Goal: Task Accomplishment & Management: Manage account settings

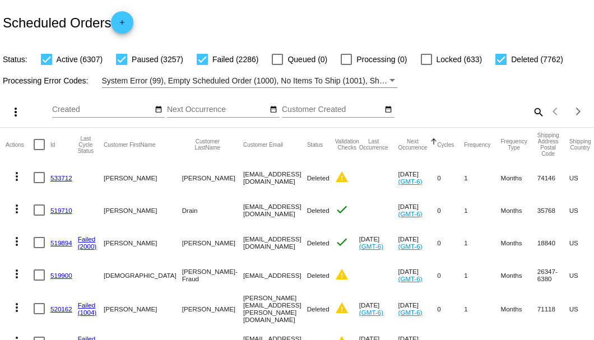
click at [534, 121] on mat-icon "search" at bounding box center [537, 111] width 13 height 17
click at [531, 114] on input "Search" at bounding box center [471, 109] width 148 height 9
paste input "893877"
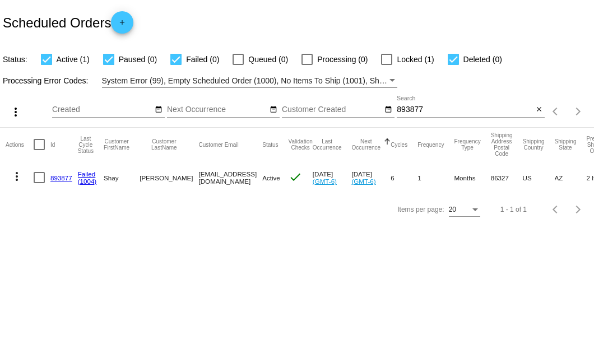
drag, startPoint x: 175, startPoint y: 177, endPoint x: 249, endPoint y: 179, distance: 73.5
click at [249, 179] on mat-cell "doug5shay7@icloud.com" at bounding box center [231, 177] width 64 height 33
copy mat-cell "doug5shay7@icloud.com"
click at [410, 112] on input "893877" at bounding box center [465, 109] width 136 height 9
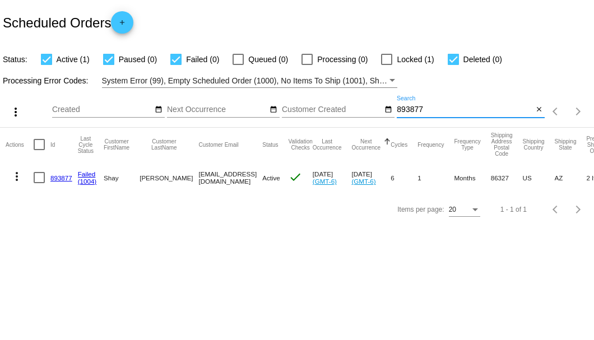
paste input "624736"
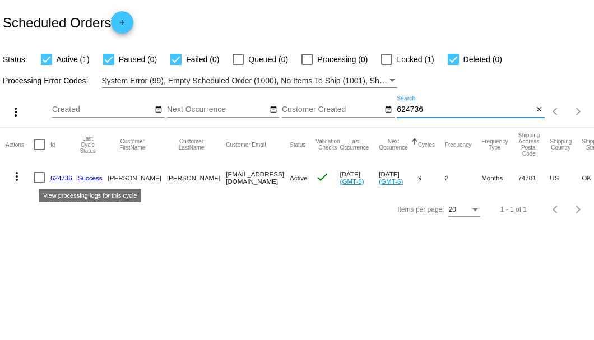
type input "624736"
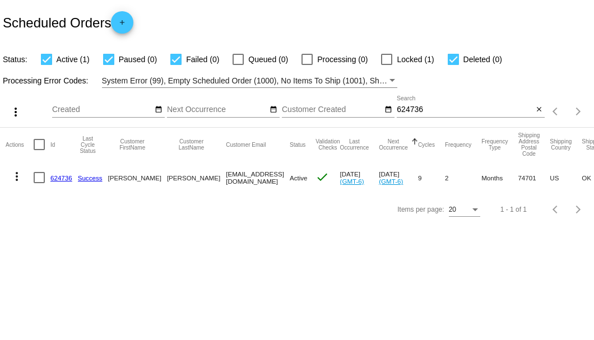
click at [63, 177] on link "624736" at bounding box center [61, 177] width 22 height 7
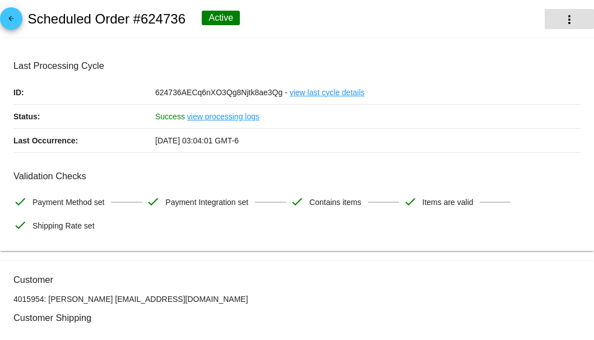
click at [563, 26] on mat-icon "more_vert" at bounding box center [569, 19] width 13 height 13
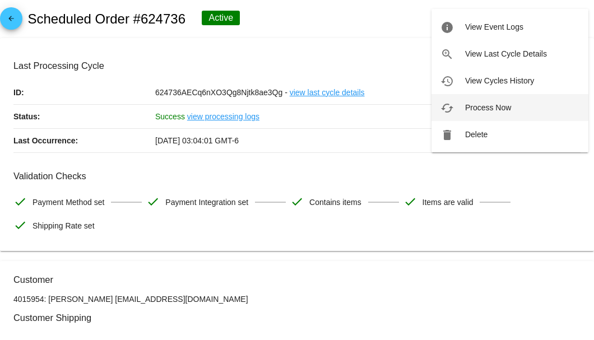
click at [476, 108] on span "Process Now" at bounding box center [488, 107] width 46 height 9
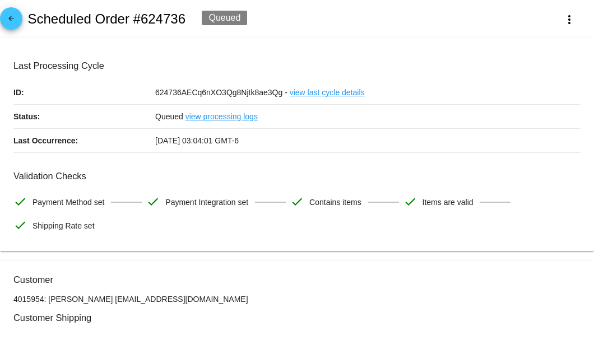
drag, startPoint x: 155, startPoint y: 293, endPoint x: 86, endPoint y: 300, distance: 68.7
copy p "j_nagy@ymail.com"
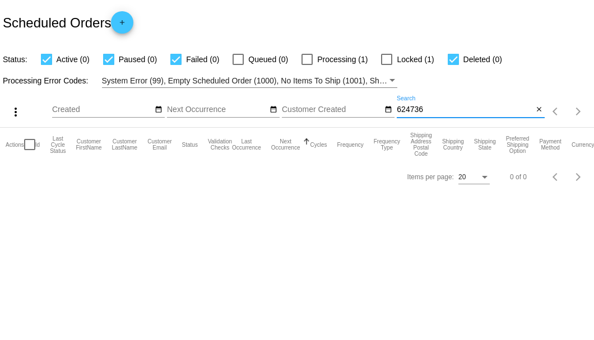
click at [418, 110] on input "624736" at bounding box center [465, 109] width 136 height 9
paste input "893877"
type input "893877"
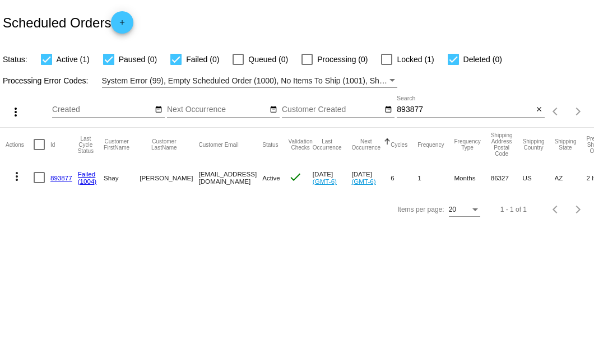
drag, startPoint x: 174, startPoint y: 177, endPoint x: 249, endPoint y: 178, distance: 75.7
click at [249, 178] on mat-row "more_vert 893877 Failed (1004) Shay Patterson doug5shay7@icloud.com Active chec…" at bounding box center [398, 177] width 785 height 33
copy mat-row "doug5shay7@icloud.com"
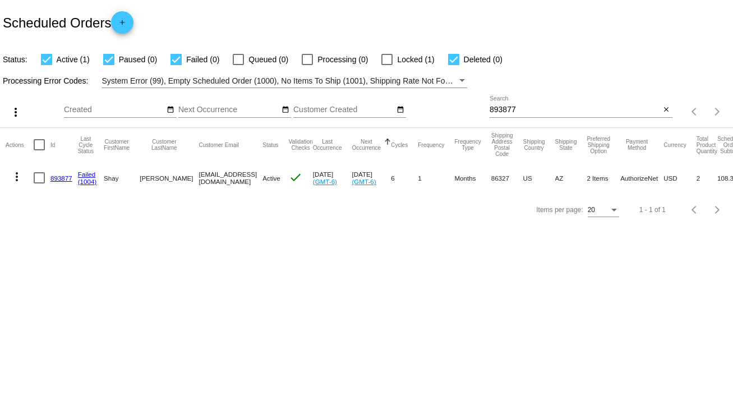
click at [57, 177] on link "893877" at bounding box center [61, 177] width 22 height 7
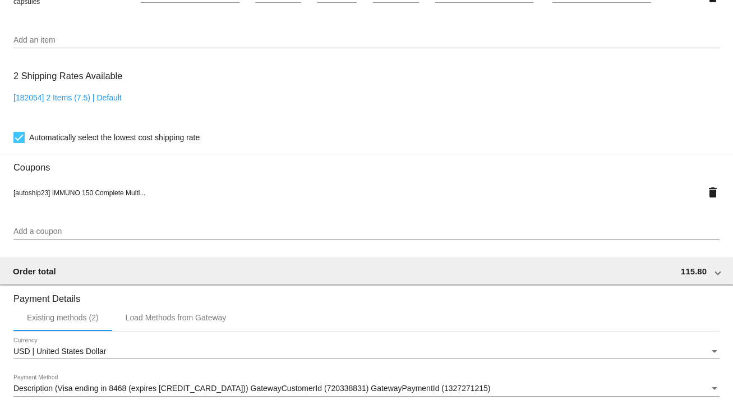
scroll to position [1017, 0]
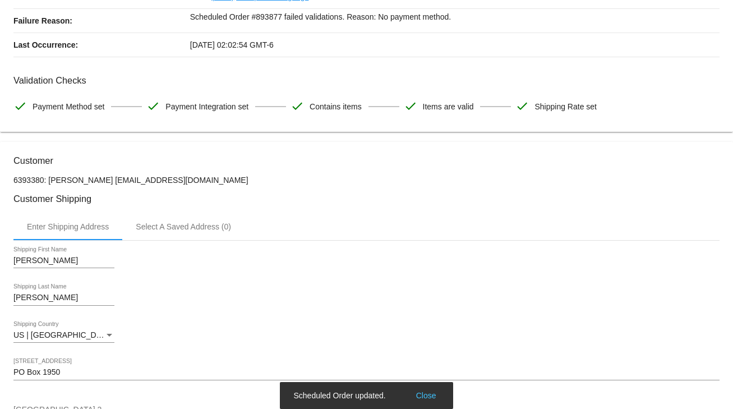
scroll to position [0, 0]
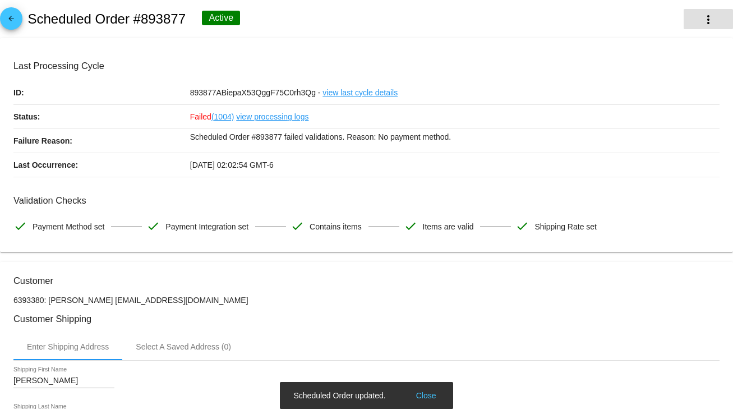
click at [594, 9] on button "more_vert" at bounding box center [707, 19] width 49 height 20
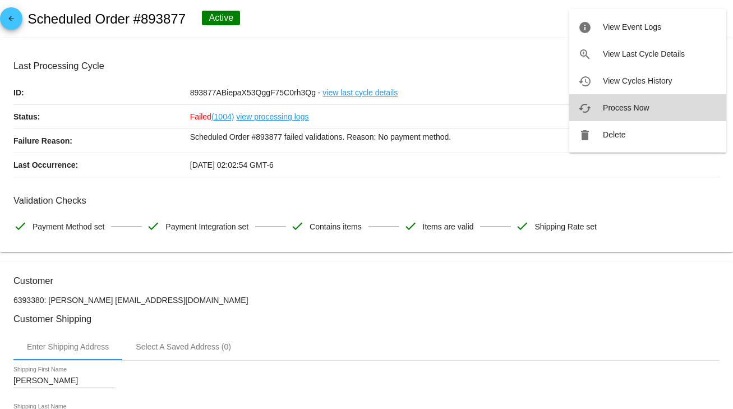
click at [594, 107] on span "Process Now" at bounding box center [626, 107] width 46 height 9
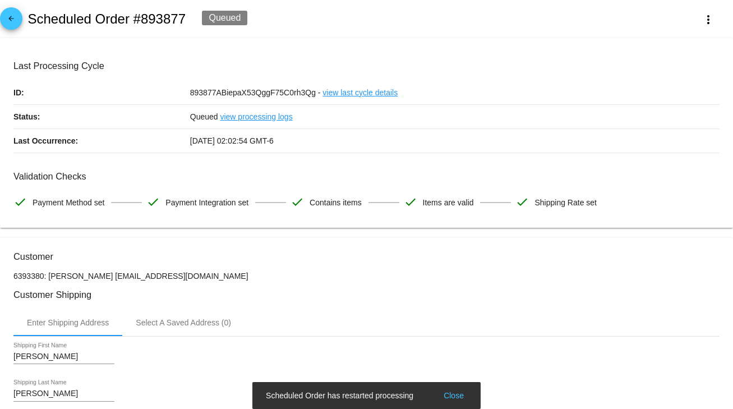
scroll to position [135, 0]
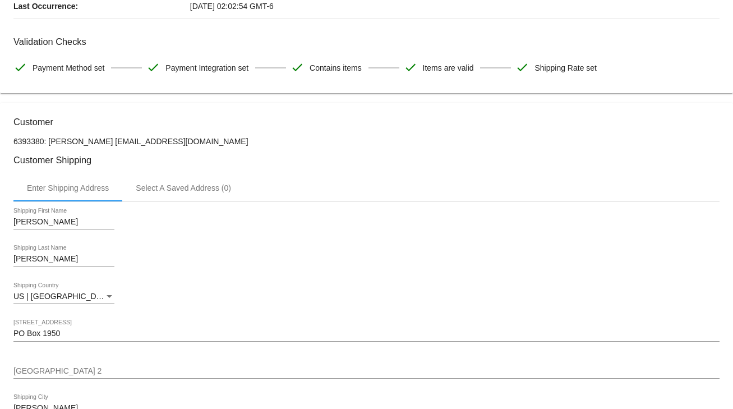
drag, startPoint x: 194, startPoint y: 140, endPoint x: 104, endPoint y: 142, distance: 90.8
click at [104, 142] on p "6393380: Shay Patterson doug5shay7@icloud.com" at bounding box center [366, 141] width 706 height 9
copy p "doug5shay7@icloud.com"
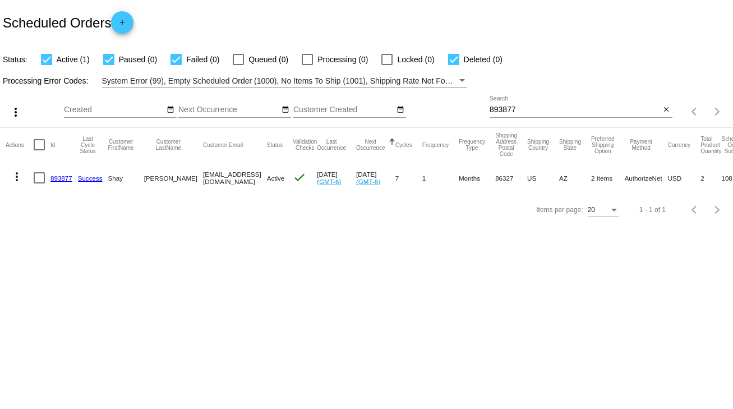
click at [515, 108] on input "893877" at bounding box center [574, 109] width 171 height 9
paste input "985316"
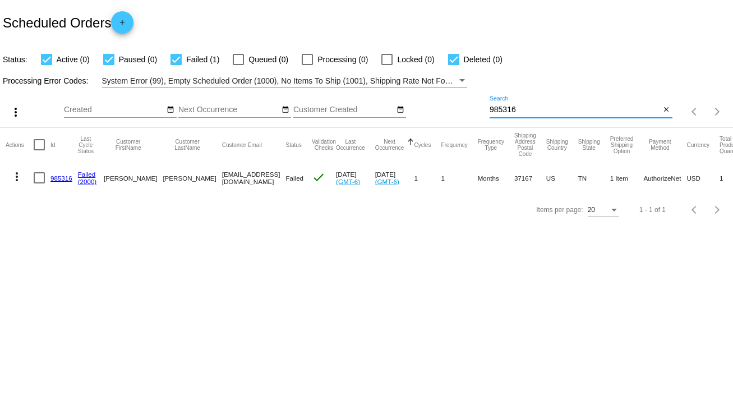
type input "985316"
click at [61, 178] on link "985316" at bounding box center [61, 177] width 22 height 7
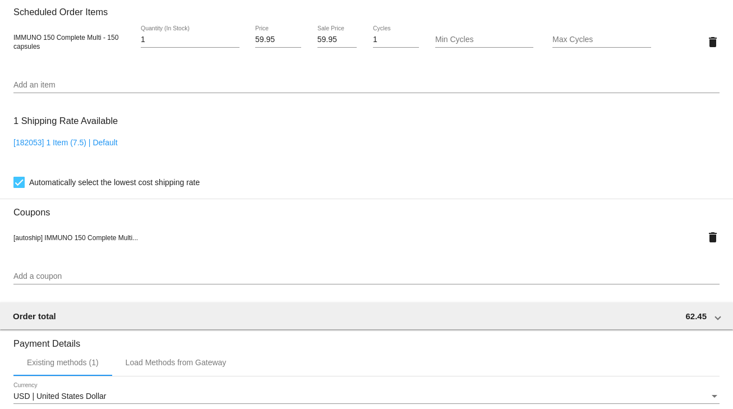
scroll to position [673, 0]
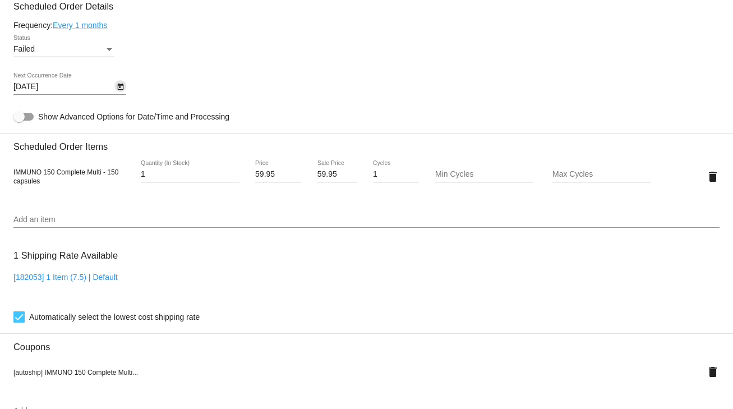
click at [119, 91] on icon "Open calendar" at bounding box center [121, 86] width 8 height 13
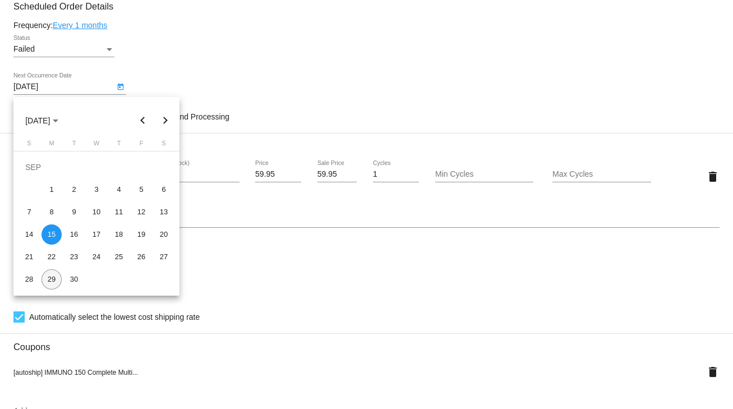
click at [52, 275] on div "29" at bounding box center [51, 279] width 20 height 20
type input "9/29/2025"
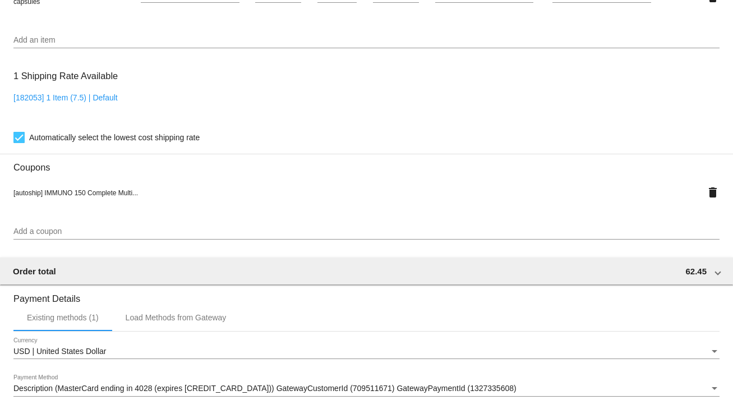
scroll to position [1017, 0]
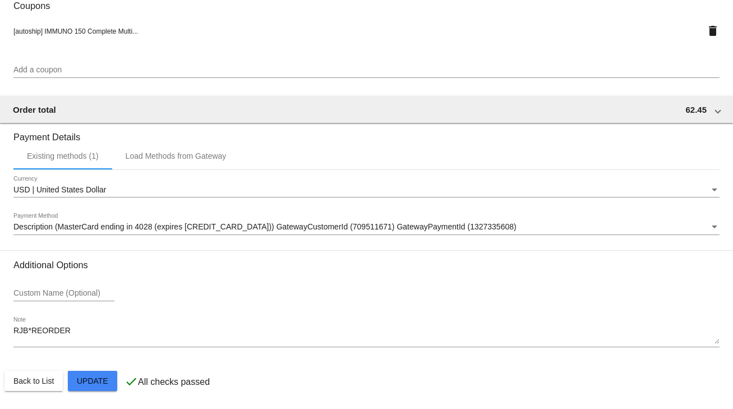
click at [110, 234] on div "Description (MasterCard ending in 4028 (expires 12/30)) GatewayCustomerId (7095…" at bounding box center [366, 229] width 706 height 32
click at [111, 226] on span "Description (MasterCard ending in 4028 (expires 12/30)) GatewayCustomerId (7095…" at bounding box center [264, 226] width 503 height 9
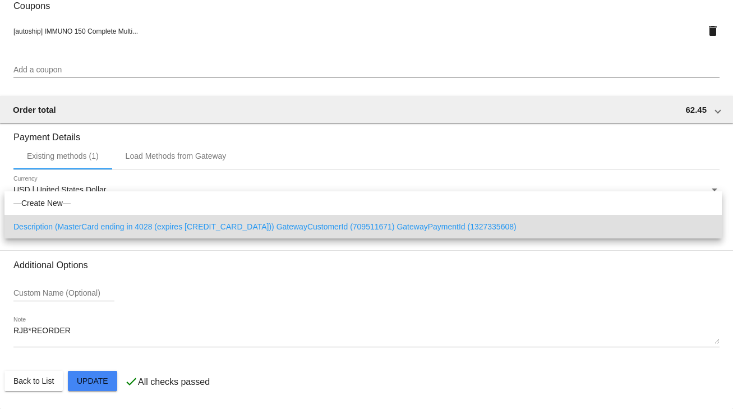
click at [91, 377] on div at bounding box center [366, 204] width 733 height 409
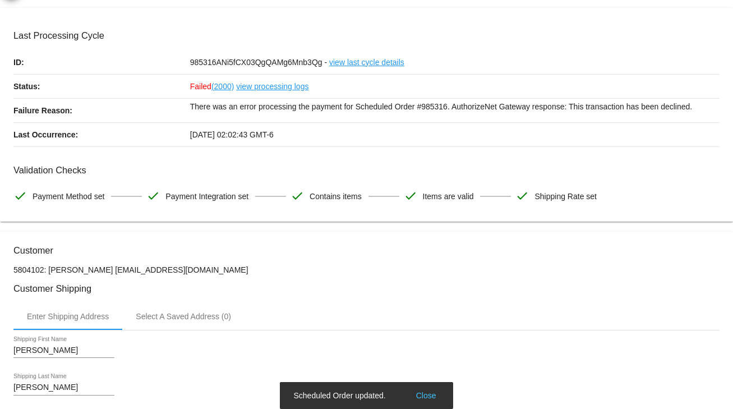
scroll to position [0, 0]
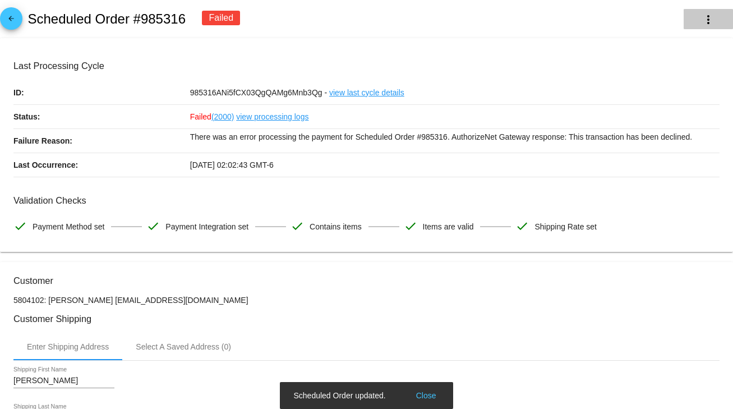
click at [694, 20] on button "more_vert" at bounding box center [707, 19] width 49 height 20
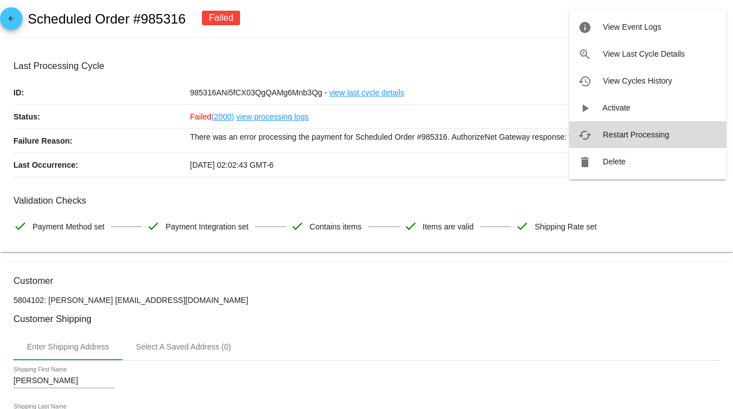
click at [598, 132] on button "cached Restart Processing" at bounding box center [647, 134] width 157 height 27
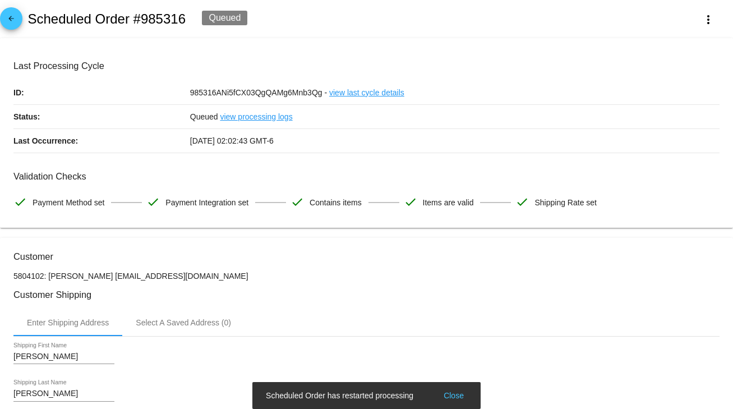
scroll to position [224, 0]
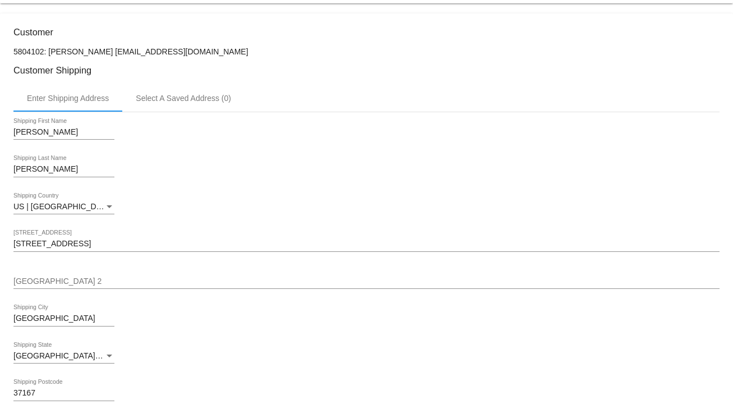
drag, startPoint x: 190, startPoint y: 50, endPoint x: 98, endPoint y: 55, distance: 92.1
click at [98, 55] on p "5804102: Tom Gravelle TOMG4321@GMAIL.COM" at bounding box center [366, 51] width 706 height 9
copy p "TOMG4321@GMAIL.COM"
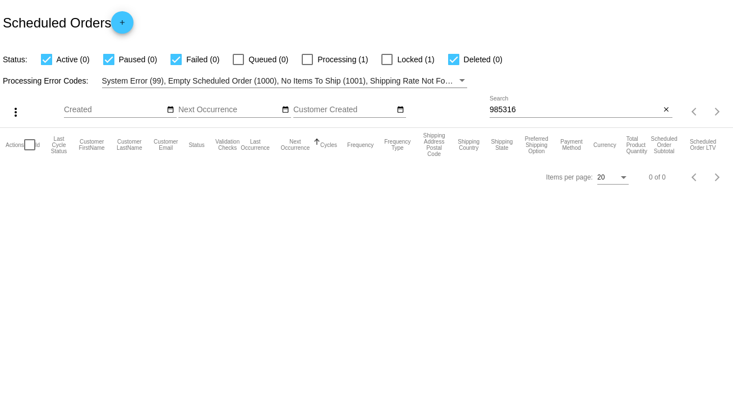
click at [518, 105] on input "985316" at bounding box center [574, 109] width 171 height 9
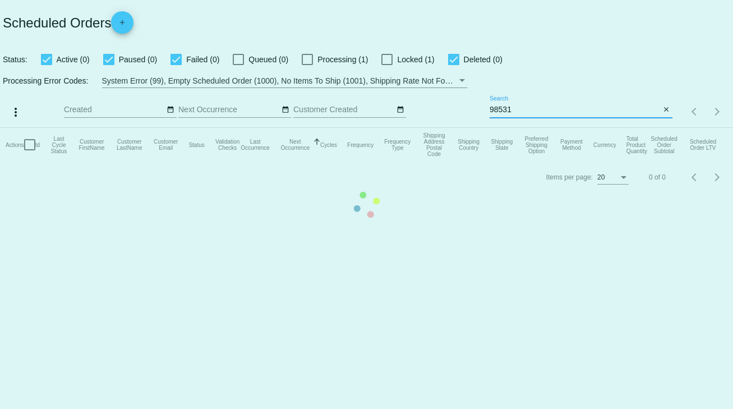
type input "985316"
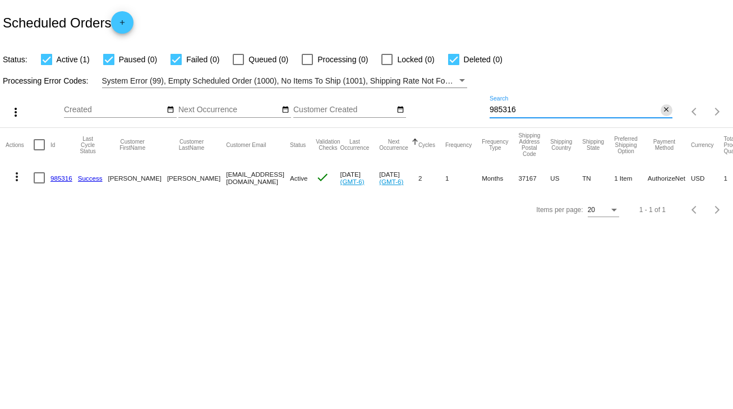
click at [666, 111] on mat-icon "close" at bounding box center [666, 109] width 8 height 9
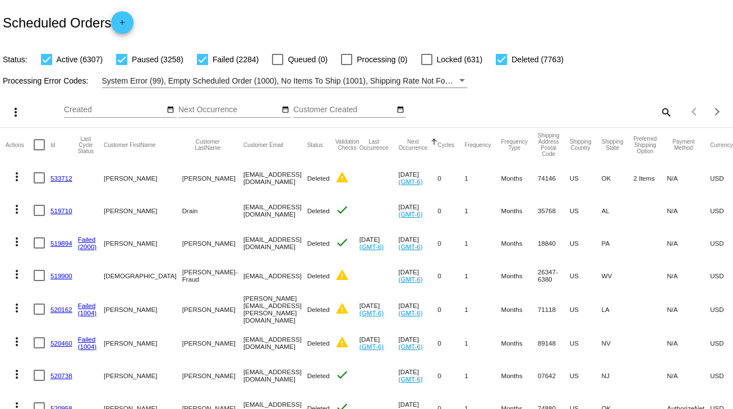
click at [659, 108] on mat-icon "search" at bounding box center [665, 111] width 13 height 17
click at [657, 108] on input "Search" at bounding box center [580, 109] width 183 height 9
paste input "flemco@live.com"
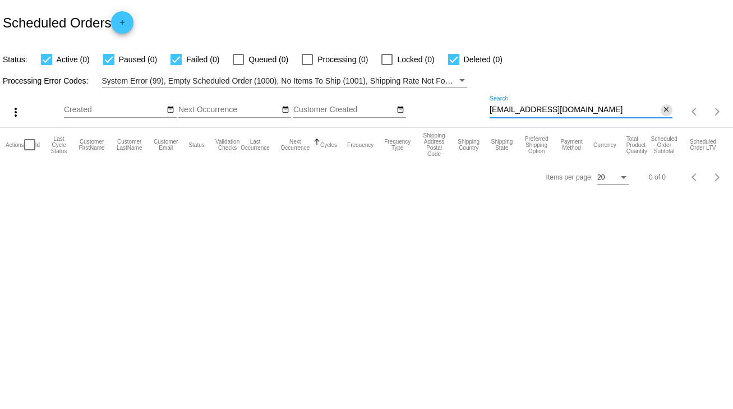
type input "flemco@live.com"
click at [670, 110] on button "close" at bounding box center [666, 110] width 12 height 12
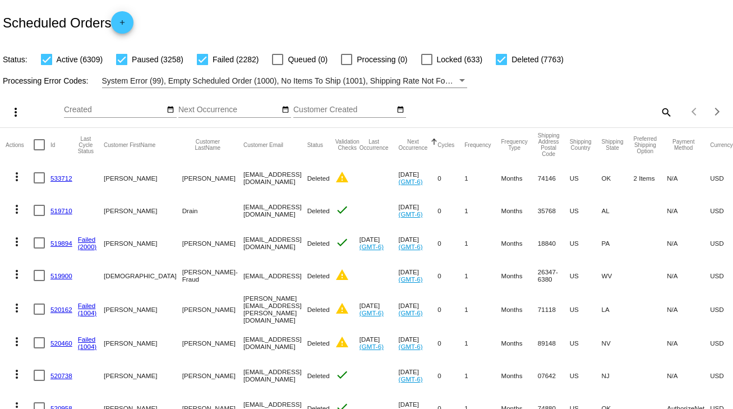
click at [659, 108] on mat-icon "search" at bounding box center [665, 111] width 13 height 17
click at [659, 108] on input "Search" at bounding box center [580, 109] width 183 height 9
paste input "ododdymoo@gmail.com"
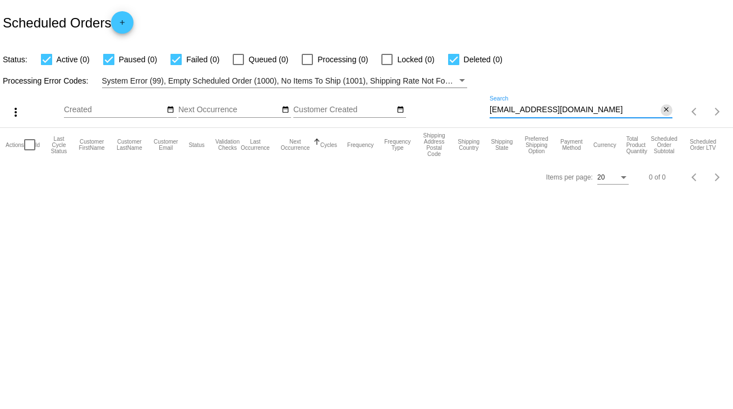
type input "ododdymoo@gmail.com"
click at [662, 108] on mat-icon "close" at bounding box center [666, 109] width 8 height 9
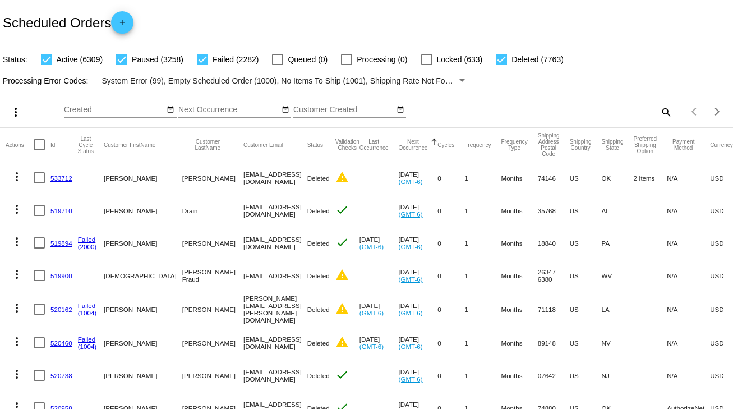
click at [659, 112] on mat-icon "search" at bounding box center [665, 111] width 13 height 17
click at [652, 112] on input "Search" at bounding box center [580, 109] width 183 height 9
paste input "850686"
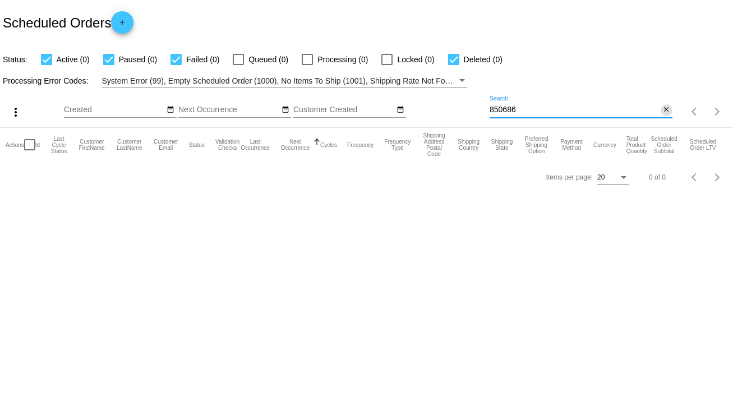
type input "850686"
click at [668, 111] on mat-icon "close" at bounding box center [666, 109] width 8 height 9
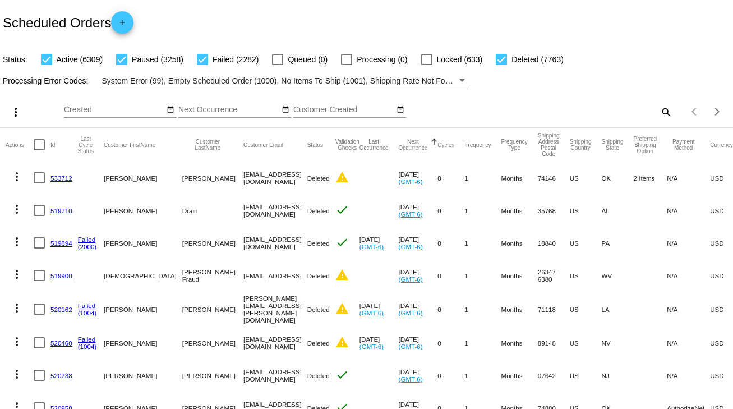
click at [439, 20] on div "Scheduled Orders add" at bounding box center [366, 22] width 733 height 45
click at [659, 110] on mat-icon "search" at bounding box center [665, 111] width 13 height 17
click at [655, 110] on input "Search" at bounding box center [580, 109] width 183 height 9
paste input "749951"
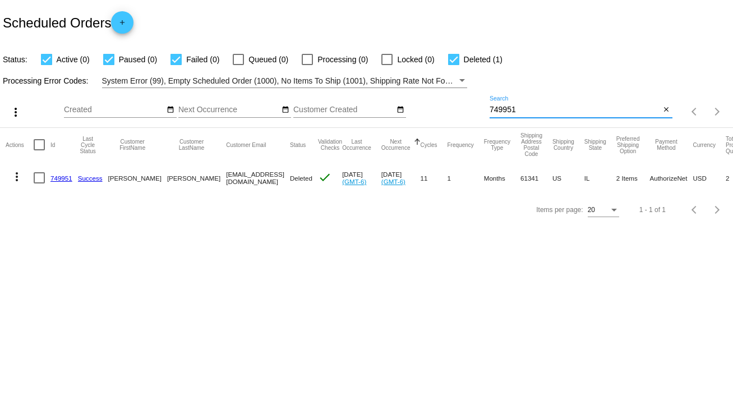
type input "749951"
drag, startPoint x: 179, startPoint y: 179, endPoint x: 254, endPoint y: 179, distance: 75.1
click at [254, 179] on mat-cell "kakissel@rocketmail.com" at bounding box center [258, 177] width 64 height 33
copy mat-cell "kakissel@rocketmail.com"
click at [62, 179] on link "749951" at bounding box center [61, 177] width 22 height 7
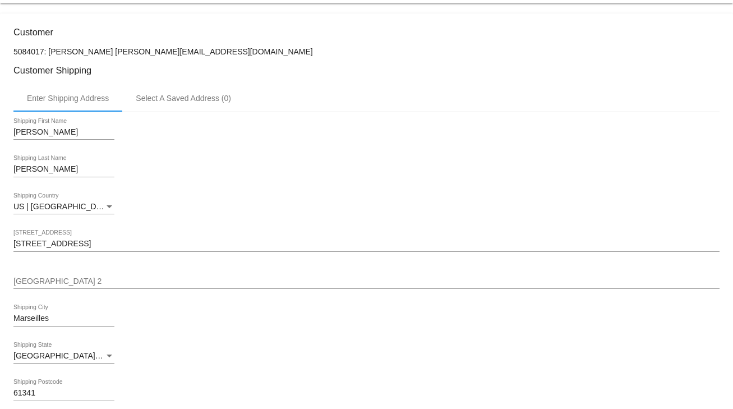
scroll to position [45, 0]
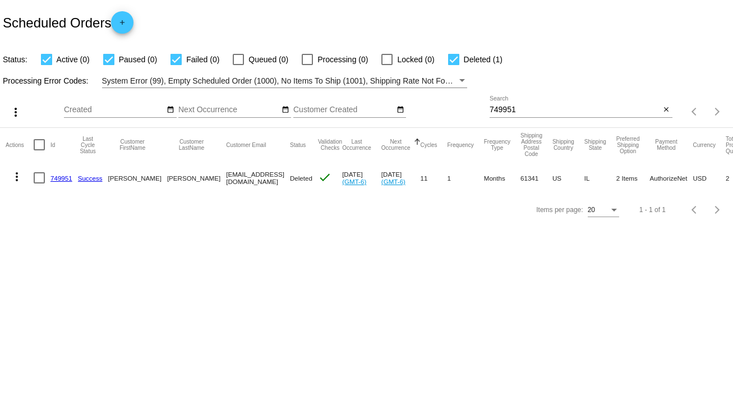
drag, startPoint x: 178, startPoint y: 180, endPoint x: 251, endPoint y: 180, distance: 72.9
click at [251, 180] on mat-row "more_vert 749951 Success [PERSON_NAME] [EMAIL_ADDRESS][DOMAIN_NAME] Deleted che…" at bounding box center [413, 177] width 814 height 33
copy mat-row "[EMAIL_ADDRESS][DOMAIN_NAME]"
click at [666, 114] on mat-icon "close" at bounding box center [666, 109] width 8 height 9
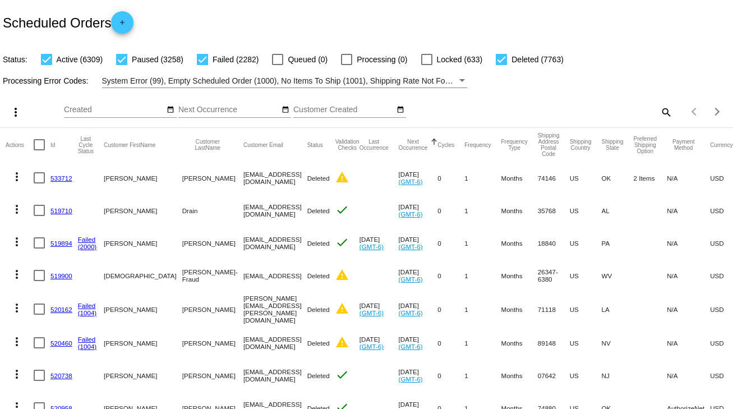
click at [661, 105] on mat-icon "search" at bounding box center [665, 111] width 13 height 17
click at [661, 105] on input "Search" at bounding box center [580, 109] width 183 height 9
paste input "941694"
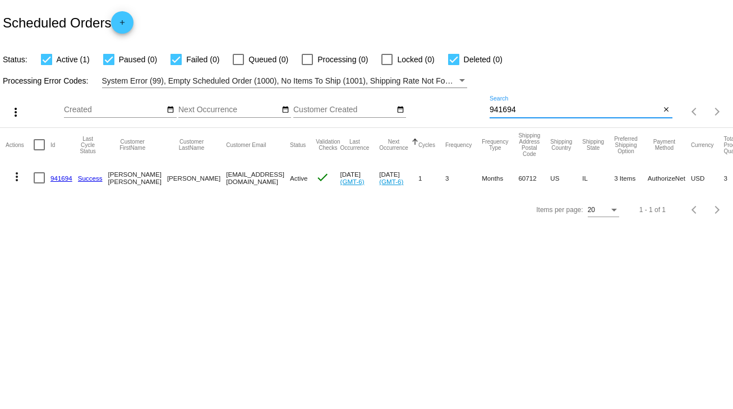
type input "941694"
click at [59, 173] on mat-cell "941694" at bounding box center [63, 177] width 27 height 33
click at [59, 174] on link "941694" at bounding box center [61, 177] width 22 height 7
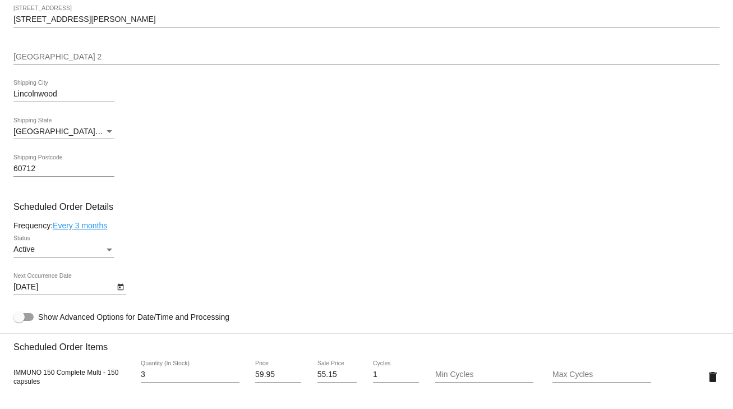
scroll to position [538, 0]
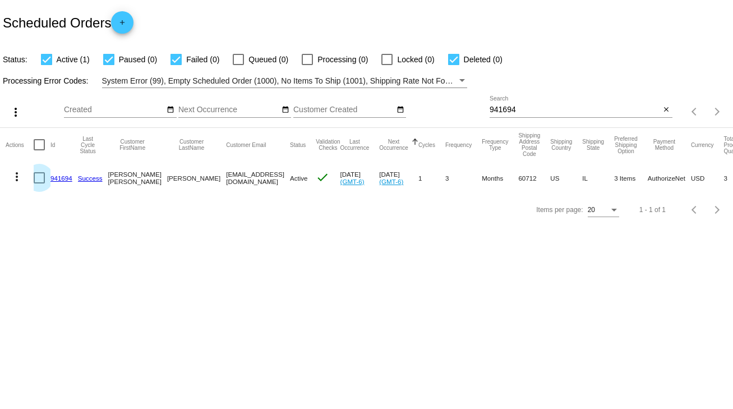
click at [41, 180] on div at bounding box center [39, 177] width 11 height 11
click at [39, 183] on input "checkbox" at bounding box center [39, 183] width 1 height 1
checkbox input "true"
click at [18, 175] on mat-icon "more_vert" at bounding box center [16, 176] width 13 height 13
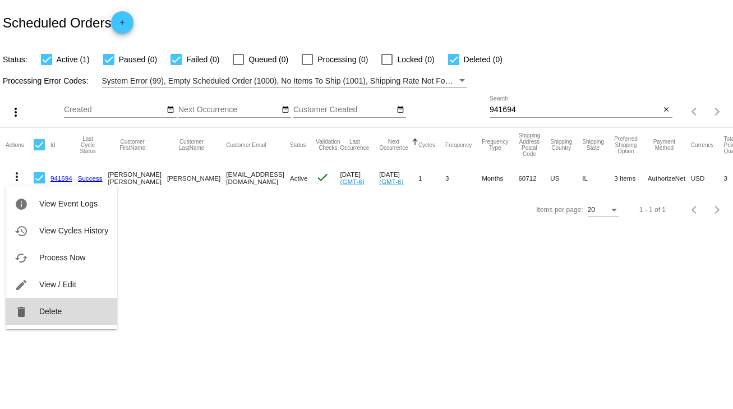
click at [47, 313] on span "Delete" at bounding box center [50, 311] width 22 height 9
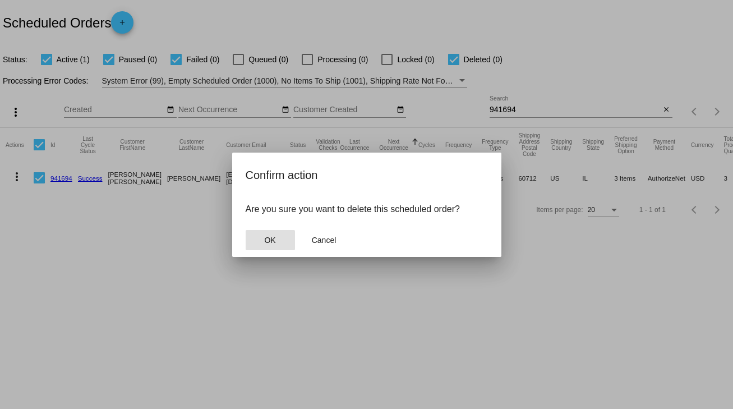
click at [287, 244] on button "OK" at bounding box center [269, 240] width 49 height 20
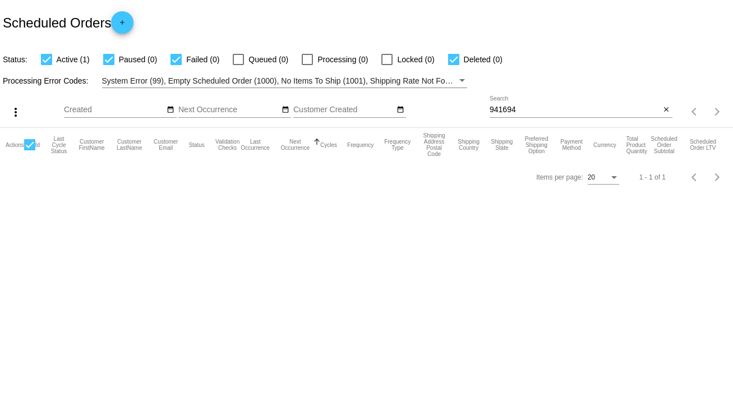
click at [578, 106] on input "941694" at bounding box center [574, 109] width 171 height 9
type input "941694"
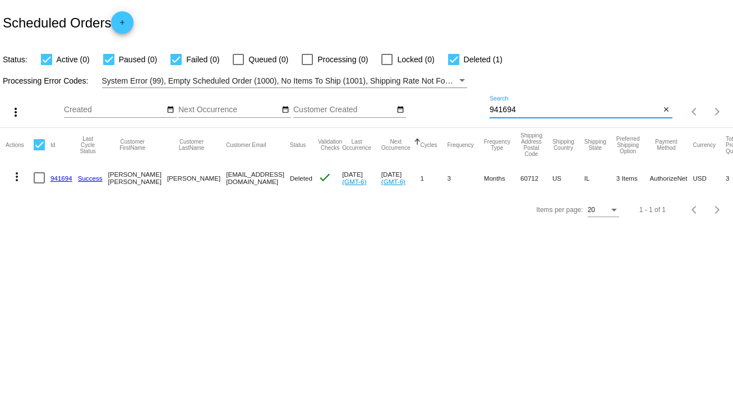
click at [668, 110] on mat-icon "close" at bounding box center [666, 109] width 8 height 9
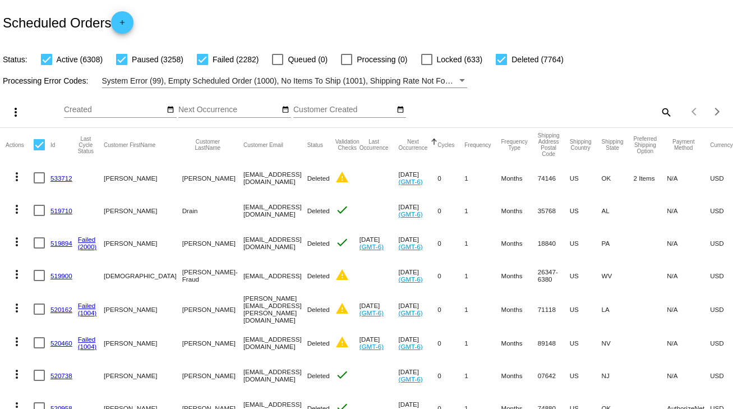
click at [659, 108] on mat-icon "search" at bounding box center [665, 111] width 13 height 17
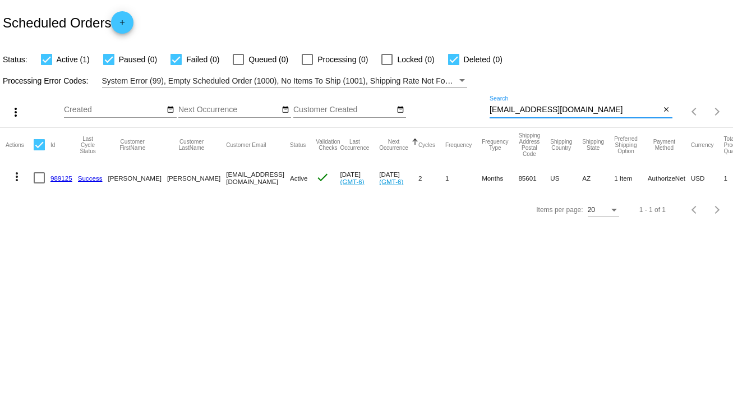
type input "5203989381@exceptionalproducts.org"
click at [61, 179] on link "989125" at bounding box center [61, 177] width 22 height 7
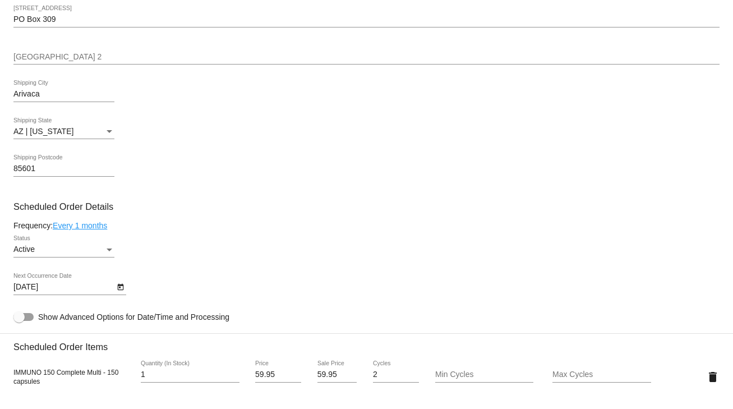
scroll to position [538, 0]
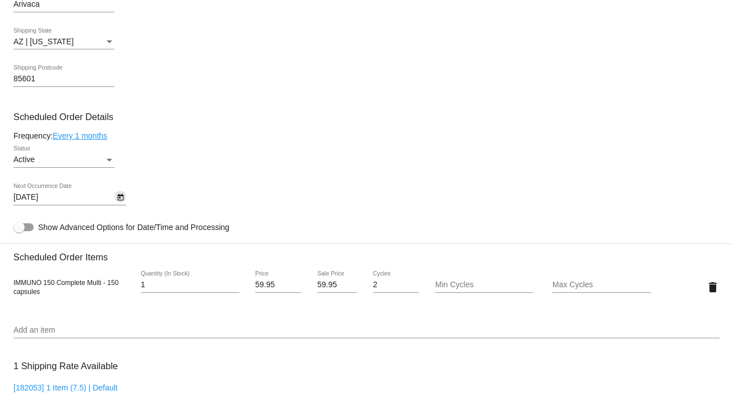
click at [118, 201] on icon "Open calendar" at bounding box center [120, 197] width 6 height 7
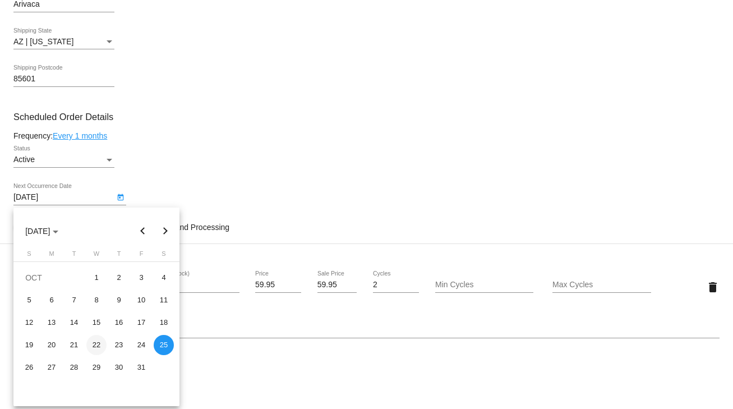
click at [96, 342] on div "22" at bounding box center [96, 345] width 20 height 20
type input "10/22/2025"
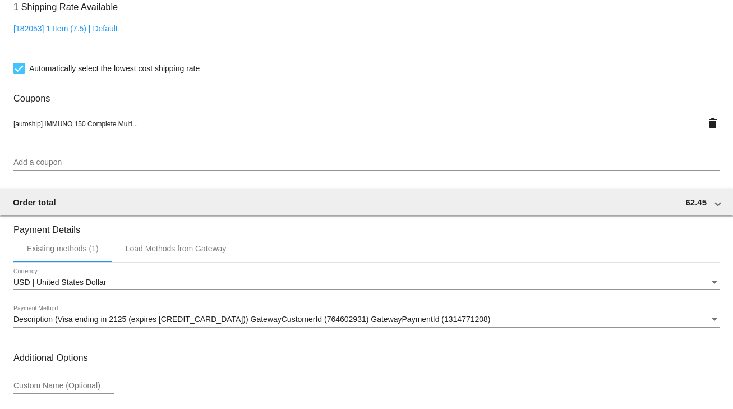
scroll to position [993, 0]
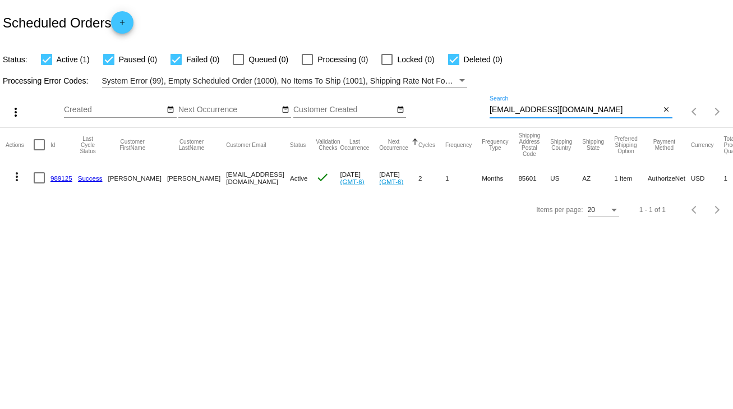
drag, startPoint x: 625, startPoint y: 105, endPoint x: 489, endPoint y: 109, distance: 136.3
click at [489, 109] on input "[EMAIL_ADDRESS][DOMAIN_NAME]" at bounding box center [574, 109] width 171 height 9
paste input "718698"
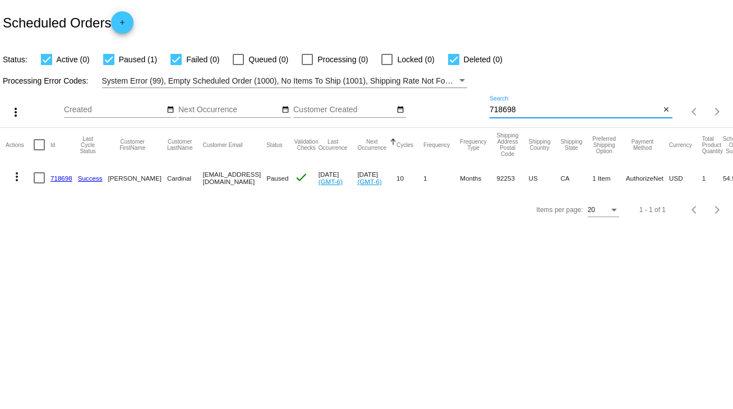
type input "718698"
click at [61, 182] on mat-cell "718698" at bounding box center [63, 177] width 27 height 33
click at [61, 181] on link "718698" at bounding box center [61, 177] width 22 height 7
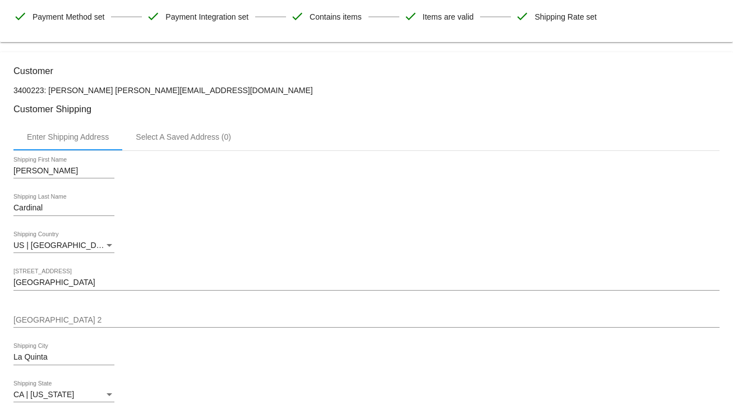
scroll to position [51, 0]
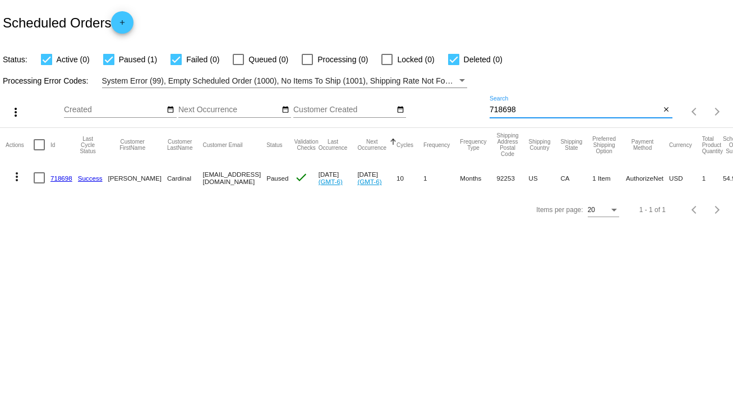
click at [502, 112] on input "718698" at bounding box center [574, 109] width 171 height 9
click at [64, 177] on link "718698" at bounding box center [61, 177] width 22 height 7
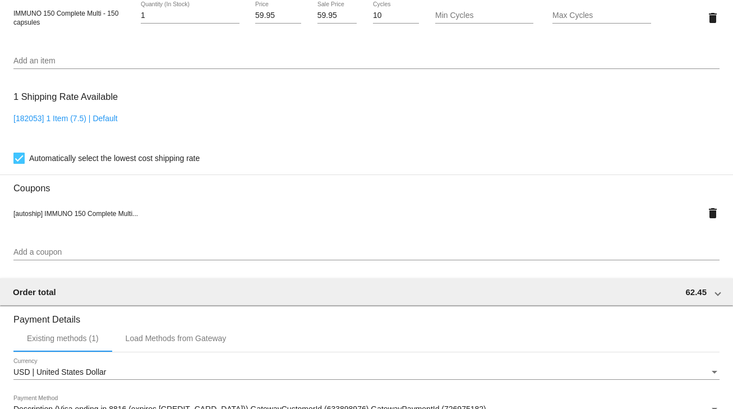
scroll to position [993, 0]
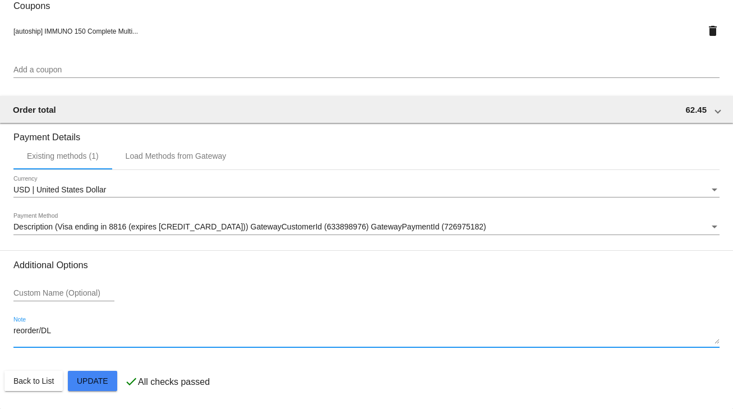
click at [69, 333] on textarea "reorder/DL" at bounding box center [366, 335] width 706 height 18
drag, startPoint x: 69, startPoint y: 333, endPoint x: 13, endPoint y: 334, distance: 56.6
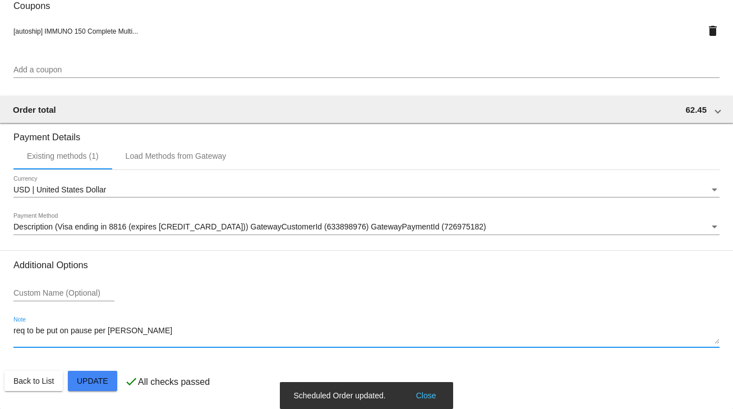
type textarea "req to be put on pause per Anita-SB"
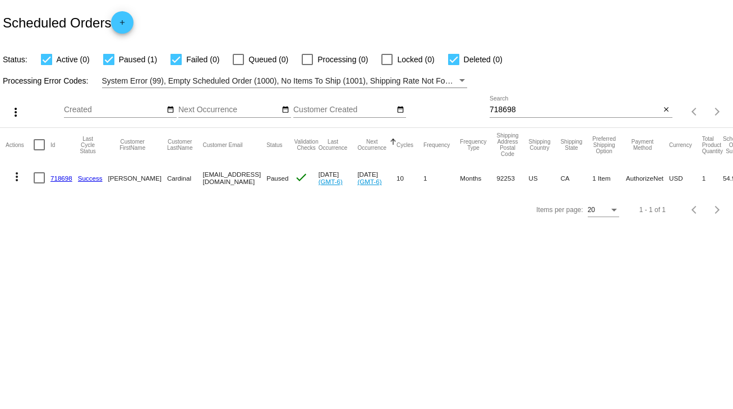
click at [40, 178] on div at bounding box center [39, 177] width 11 height 11
click at [39, 183] on input "checkbox" at bounding box center [39, 183] width 1 height 1
checkbox input "true"
click at [18, 173] on mat-icon "more_vert" at bounding box center [16, 176] width 13 height 13
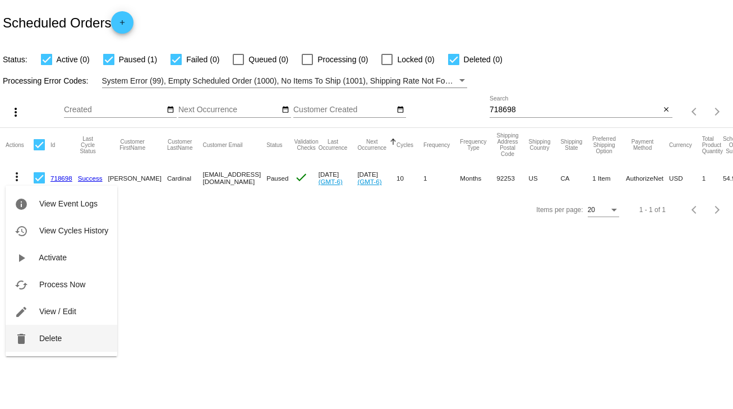
click at [58, 332] on button "delete Delete" at bounding box center [62, 338] width 112 height 27
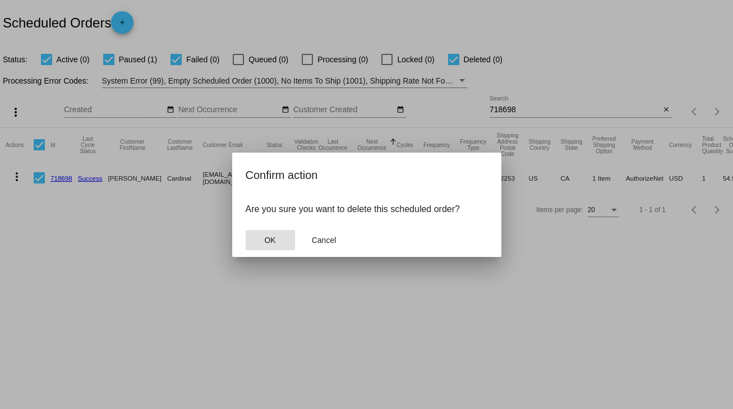
click at [291, 247] on button "OK" at bounding box center [269, 240] width 49 height 20
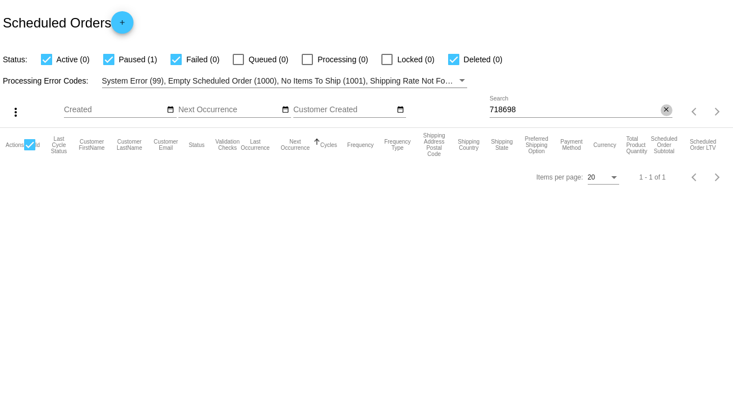
click at [670, 108] on button "close" at bounding box center [666, 110] width 12 height 12
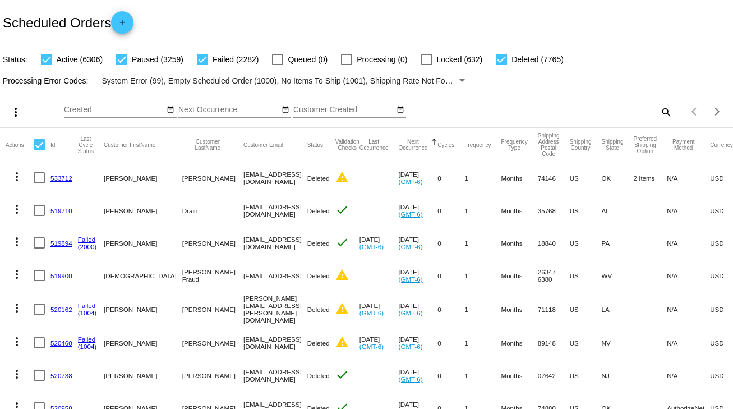
click at [659, 110] on mat-icon "search" at bounding box center [665, 111] width 13 height 17
click at [657, 110] on input "Search" at bounding box center [580, 109] width 183 height 9
paste input "776298"
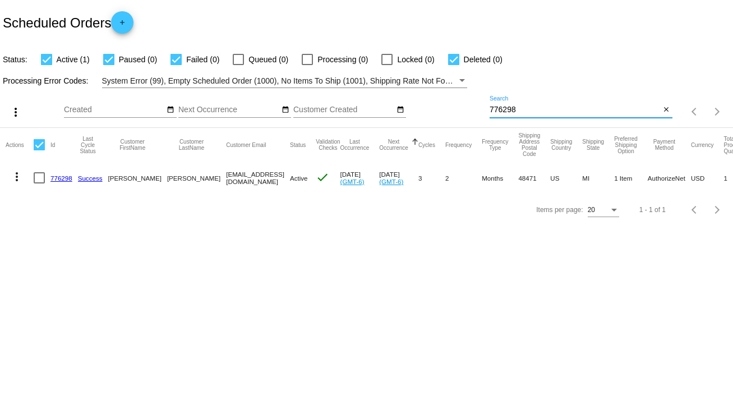
type input "776298"
click at [36, 180] on div at bounding box center [39, 177] width 11 height 11
click at [39, 183] on input "checkbox" at bounding box center [39, 183] width 1 height 1
checkbox input "true"
click at [18, 180] on mat-icon "more_vert" at bounding box center [16, 176] width 13 height 13
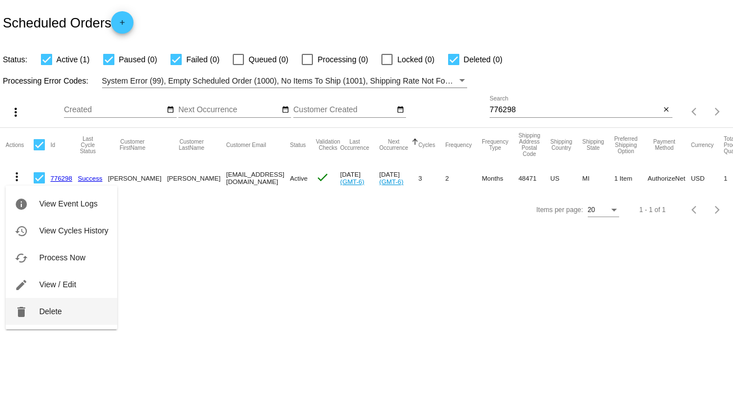
click at [61, 308] on span "Delete" at bounding box center [50, 311] width 22 height 9
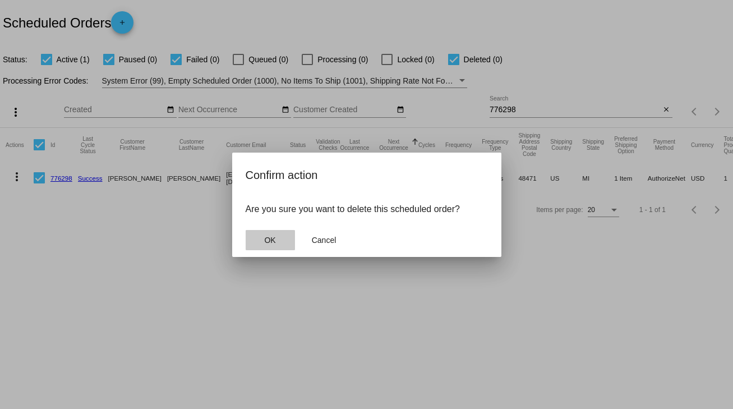
click at [270, 239] on span "OK" at bounding box center [269, 239] width 11 height 9
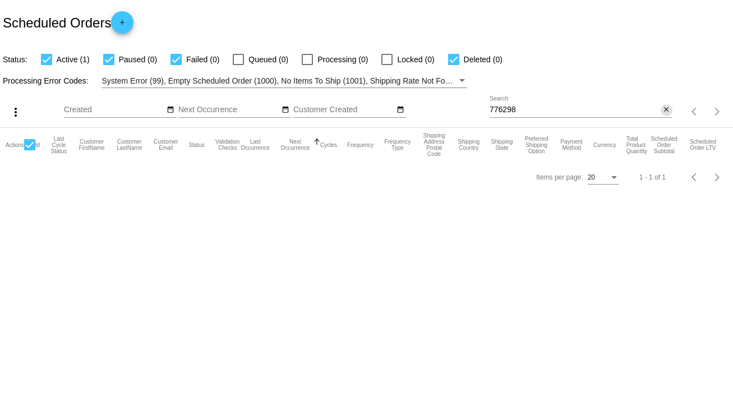
click at [667, 109] on mat-icon "close" at bounding box center [666, 109] width 8 height 9
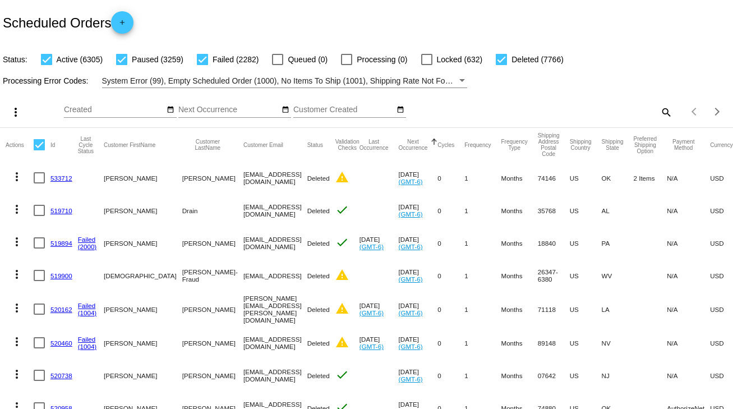
click at [663, 110] on mat-icon "search" at bounding box center [665, 111] width 13 height 17
click at [661, 111] on input "Search" at bounding box center [580, 109] width 183 height 9
paste input "776298"
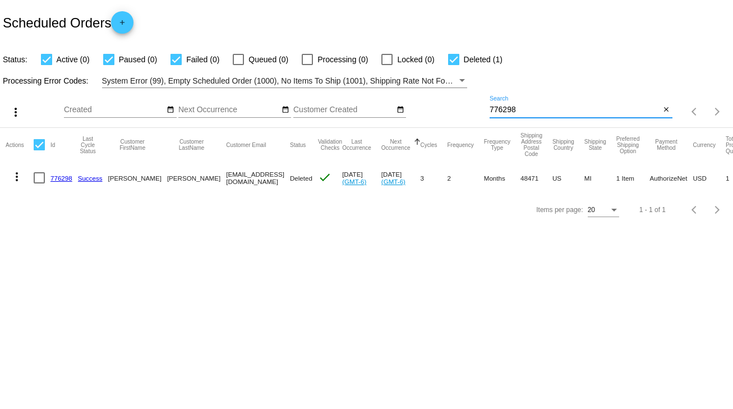
type input "776298"
drag, startPoint x: 179, startPoint y: 174, endPoint x: 244, endPoint y: 175, distance: 65.0
click at [244, 175] on mat-row "more_vert 776298 Success Nancy Jenks fannyyar@yahoo.com Deleted check Aug 19 20…" at bounding box center [413, 177] width 814 height 33
copy mat-row "fannyyar@yahoo.com"
click at [668, 108] on mat-icon "close" at bounding box center [666, 109] width 8 height 9
